Goal: Complete application form: Complete application form

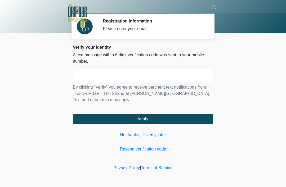
click at [188, 74] on input "text" at bounding box center [143, 75] width 140 height 13
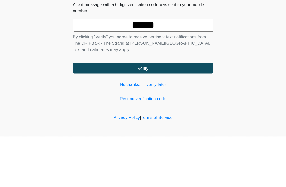
type input "******"
click at [189, 114] on button "Verify" at bounding box center [143, 119] width 140 height 10
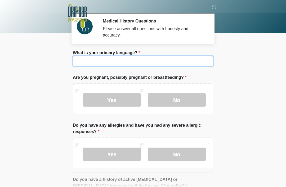
click at [152, 59] on input "What is your primary language?" at bounding box center [143, 61] width 140 height 10
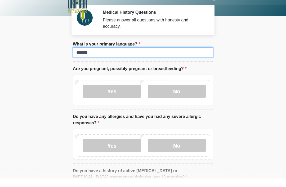
type input "*******"
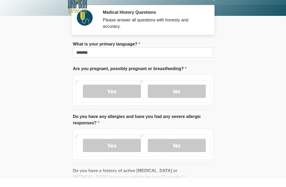
click at [190, 94] on label "No" at bounding box center [177, 99] width 58 height 13
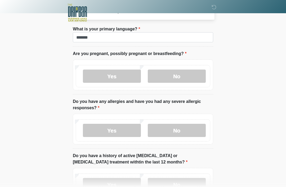
scroll to position [24, 0]
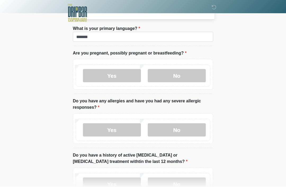
click at [190, 75] on label "No" at bounding box center [177, 75] width 58 height 13
click at [189, 130] on label "No" at bounding box center [177, 129] width 58 height 13
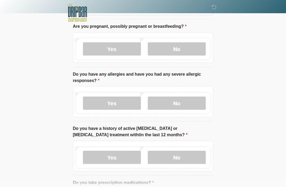
click at [188, 158] on label "No" at bounding box center [177, 157] width 58 height 13
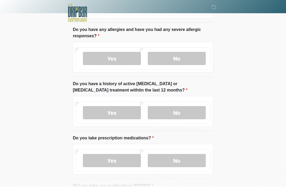
click at [186, 162] on label "No" at bounding box center [177, 160] width 58 height 13
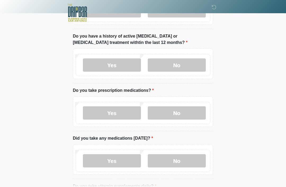
scroll to position [144, 0]
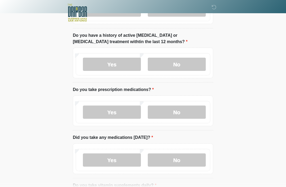
click at [183, 159] on label "No" at bounding box center [177, 160] width 58 height 13
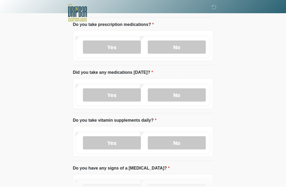
scroll to position [210, 0]
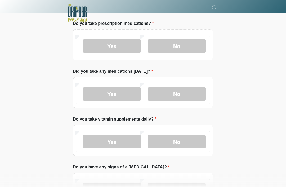
click at [131, 133] on div "Yes No" at bounding box center [143, 142] width 134 height 22
click at [130, 142] on label "Yes" at bounding box center [112, 141] width 58 height 13
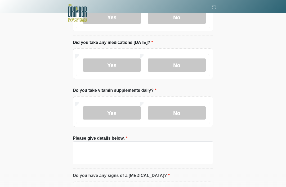
scroll to position [241, 0]
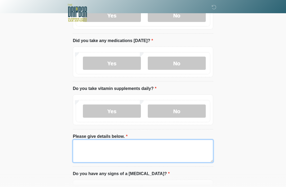
click at [182, 152] on textarea "Please give details below." at bounding box center [143, 151] width 140 height 23
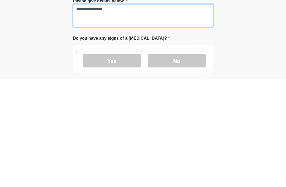
scroll to position [270, 0]
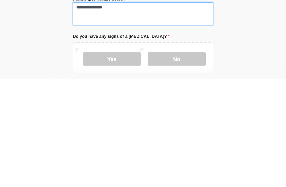
type textarea "**********"
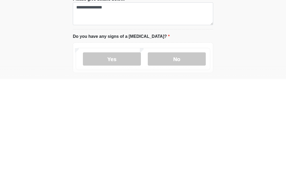
click at [187, 160] on label "No" at bounding box center [177, 166] width 58 height 13
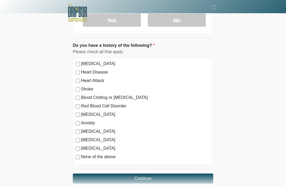
scroll to position [424, 0]
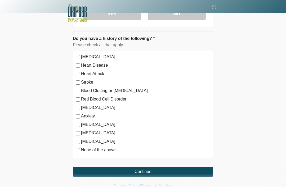
click at [163, 170] on button "Continue" at bounding box center [143, 172] width 140 height 10
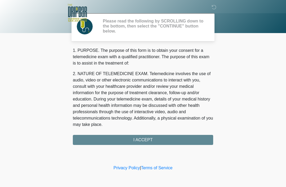
scroll to position [0, 0]
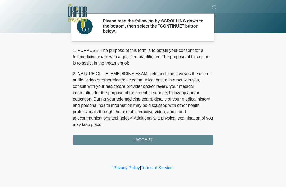
click at [175, 137] on div "1. PURPOSE. The purpose of this form is to obtain your consent for a telemedici…" at bounding box center [143, 96] width 140 height 98
click at [172, 139] on div "1. PURPOSE. The purpose of this form is to obtain your consent for a telemedici…" at bounding box center [143, 96] width 140 height 98
click at [153, 136] on div "1. PURPOSE. The purpose of this form is to obtain your consent for a telemedici…" at bounding box center [143, 96] width 140 height 98
click at [147, 136] on div "1. PURPOSE. The purpose of this form is to obtain your consent for a telemedici…" at bounding box center [143, 96] width 140 height 98
click at [150, 134] on div "1. PURPOSE. The purpose of this form is to obtain your consent for a telemedici…" at bounding box center [143, 96] width 140 height 98
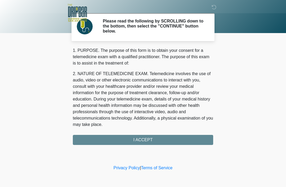
click at [151, 138] on div "1. PURPOSE. The purpose of this form is to obtain your consent for a telemedici…" at bounding box center [143, 96] width 140 height 98
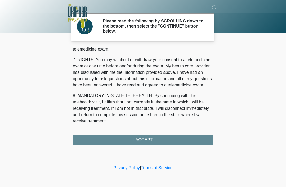
click at [164, 141] on div "1. PURPOSE. The purpose of this form is to obtain your consent for a telemedici…" at bounding box center [143, 96] width 140 height 98
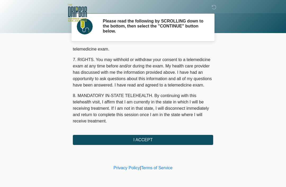
click at [156, 138] on button "I ACCEPT" at bounding box center [143, 140] width 140 height 10
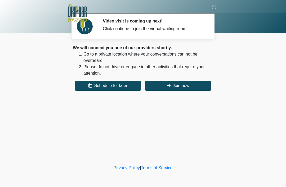
click at [189, 84] on button "Join now" at bounding box center [178, 86] width 66 height 10
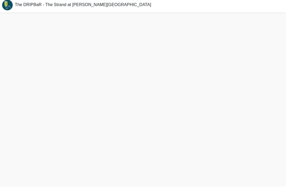
scroll to position [2, 0]
